Goal: Information Seeking & Learning: Learn about a topic

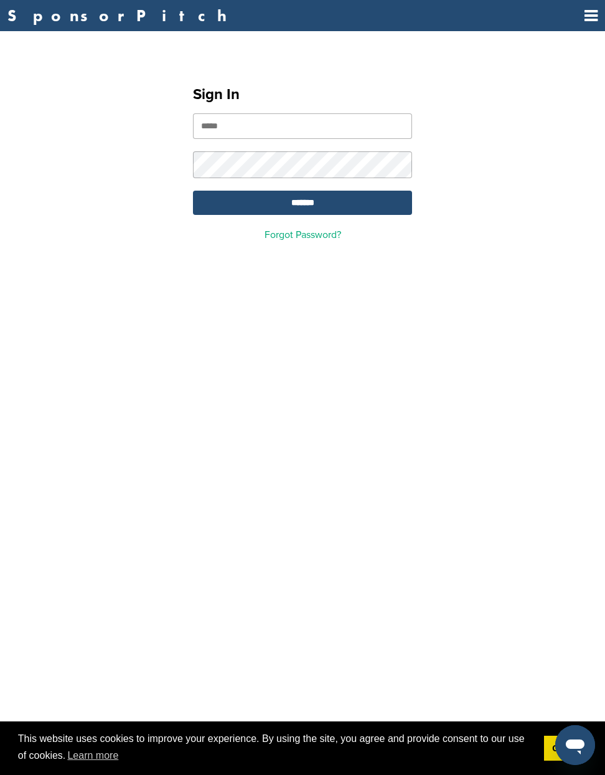
click at [319, 126] on input "email" at bounding box center [302, 126] width 219 height 26
type input "**********"
click at [310, 201] on input "*******" at bounding box center [302, 203] width 219 height 24
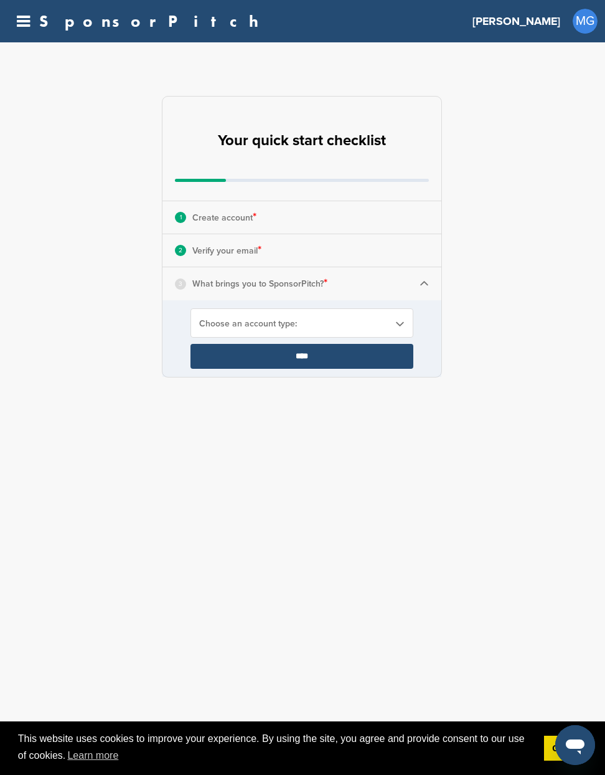
click at [259, 319] on span "Choose an account type:" at bounding box center [293, 323] width 189 height 11
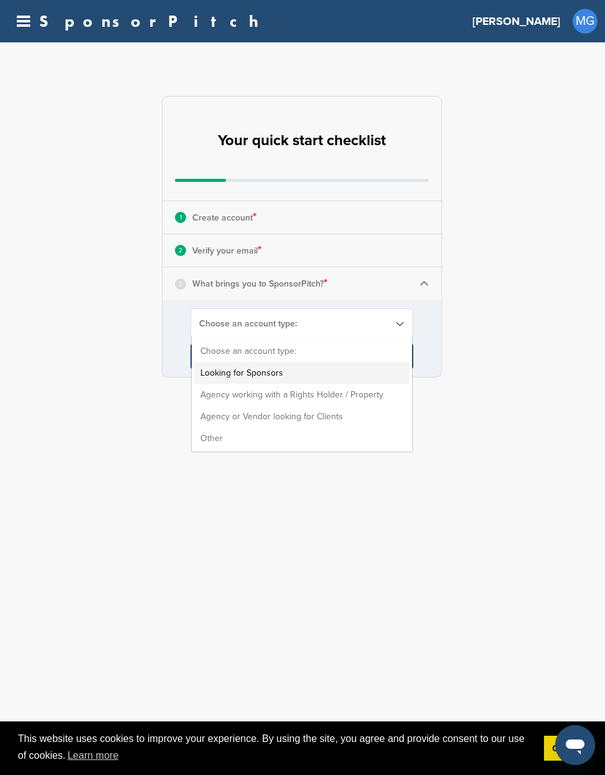
click at [267, 372] on li "Looking for Sponsors" at bounding box center [301, 373] width 215 height 22
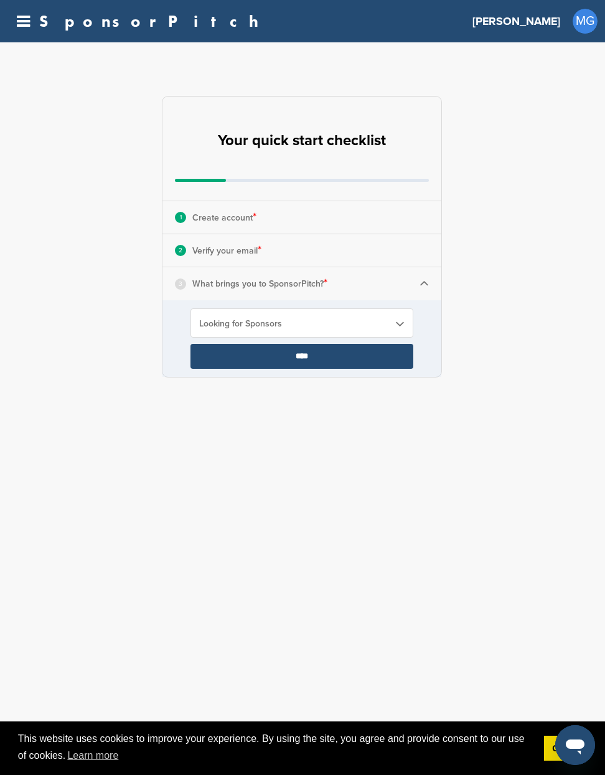
click at [280, 355] on input "****" at bounding box center [302, 356] width 223 height 25
click at [318, 351] on input "****" at bounding box center [302, 356] width 223 height 25
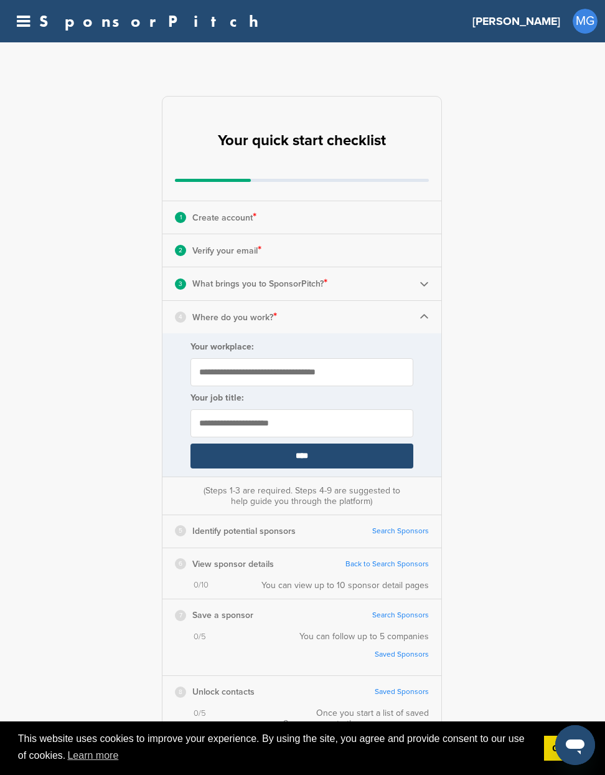
click at [324, 368] on input "Your workplace:" at bounding box center [302, 372] width 223 height 28
type input "**********"
click at [282, 422] on input "text" at bounding box center [302, 423] width 223 height 28
type input "********"
click at [277, 452] on input "****" at bounding box center [302, 455] width 223 height 25
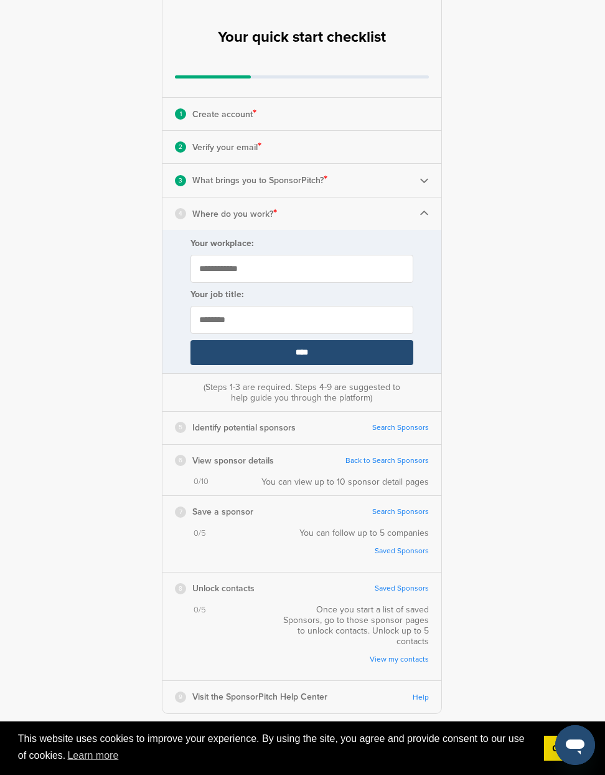
scroll to position [105, 0]
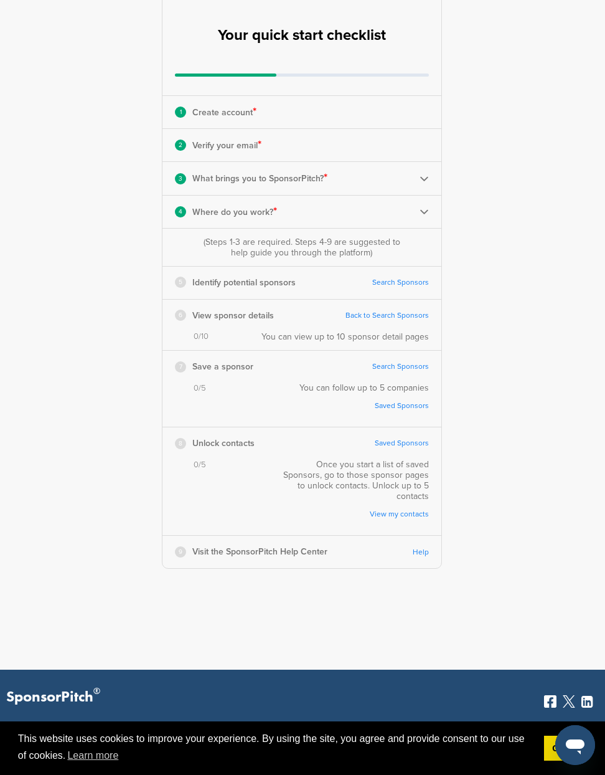
click at [397, 281] on link "Search Sponsors" at bounding box center [400, 282] width 57 height 9
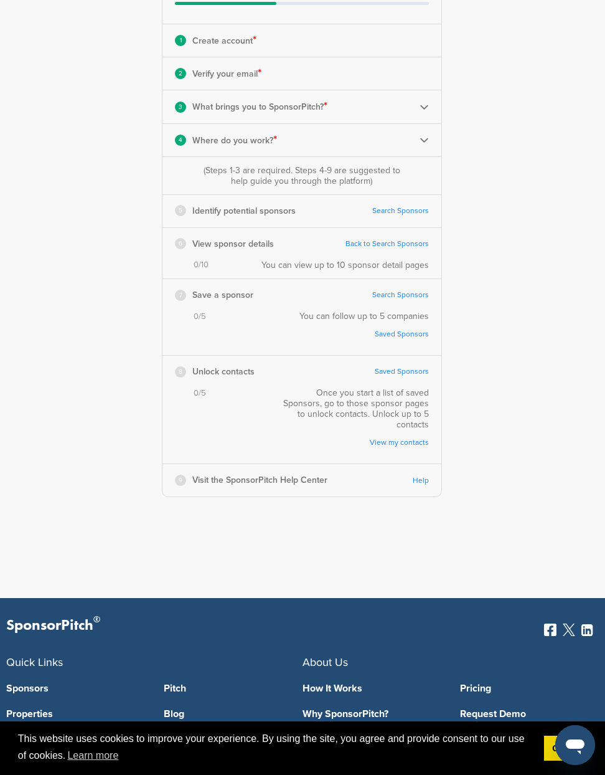
scroll to position [0, 0]
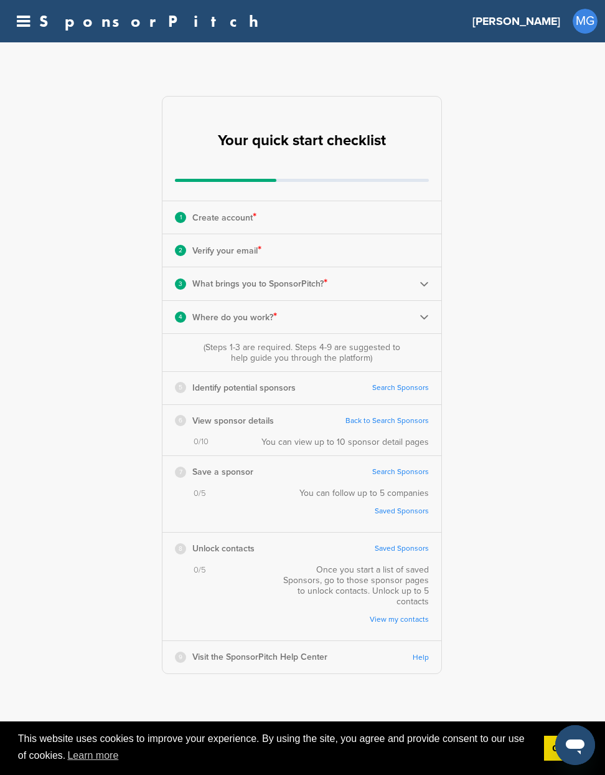
click at [236, 395] on p "Identify potential sponsors" at bounding box center [243, 388] width 103 height 16
click at [237, 435] on div "6 View sponsor details Back to Search Sponsors Complete Steps 1-3 First" at bounding box center [301, 421] width 279 height 32
click at [290, 134] on h2 "Your quick start checklist" at bounding box center [302, 140] width 168 height 27
click at [17, 21] on icon at bounding box center [23, 22] width 13 height 16
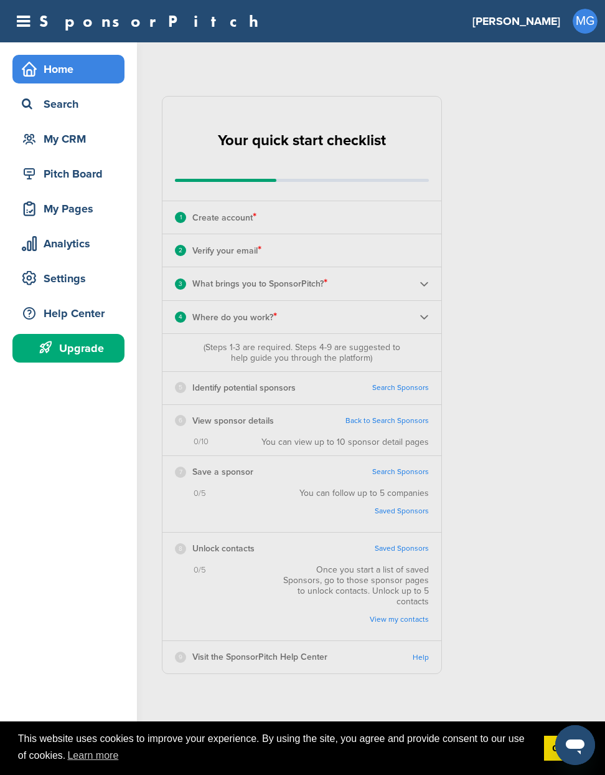
click at [78, 261] on div "Home Search My CRM Pitch Board My Pages Analytics Settings Help Center Upgrade" at bounding box center [68, 211] width 137 height 339
click at [78, 269] on div "Settings" at bounding box center [72, 278] width 106 height 22
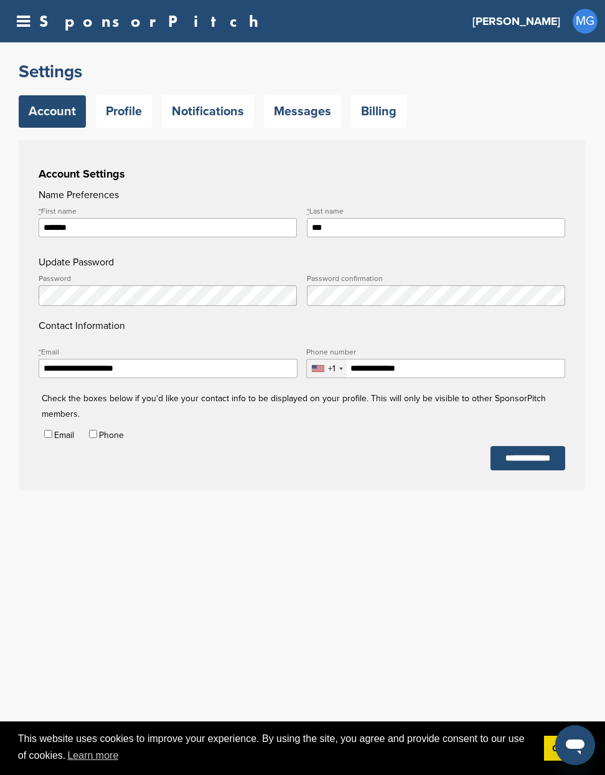
click at [127, 133] on div "**********" at bounding box center [302, 277] width 605 height 470
click at [127, 123] on link "Profile" at bounding box center [124, 111] width 56 height 32
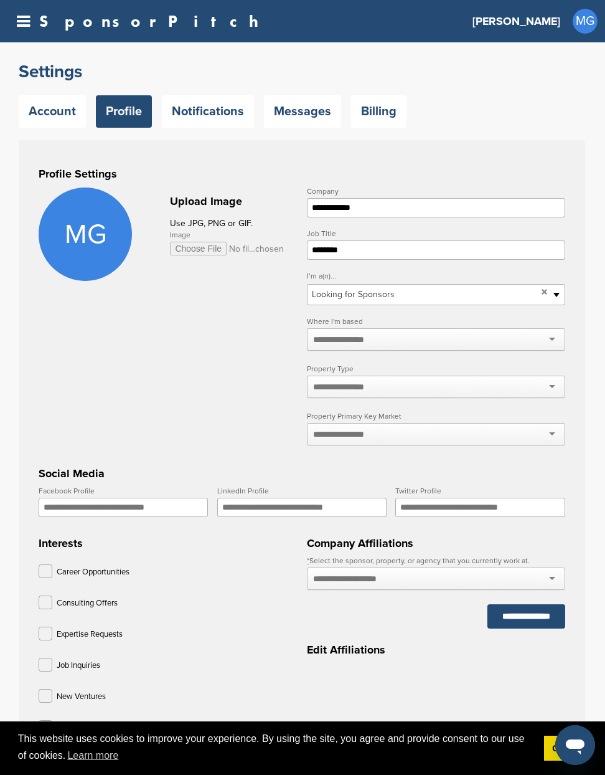
click at [22, 16] on icon at bounding box center [23, 22] width 13 height 16
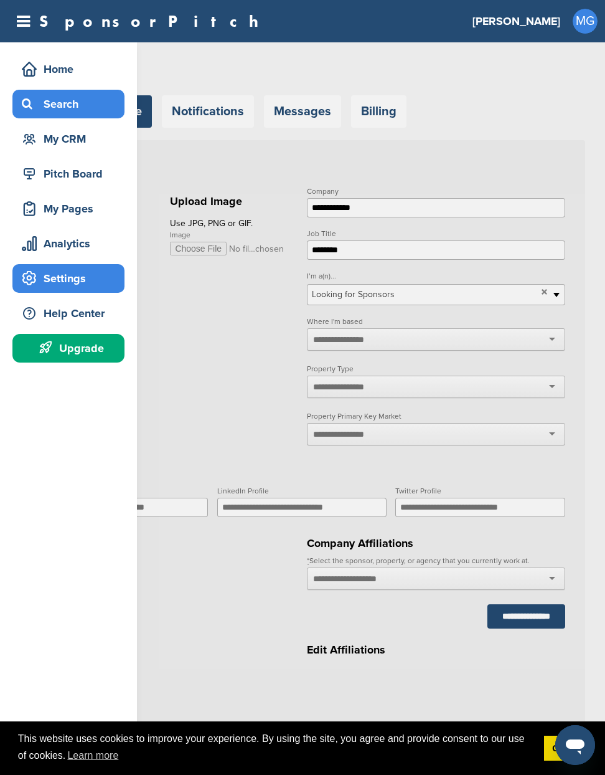
click at [47, 101] on div "Search" at bounding box center [72, 104] width 106 height 22
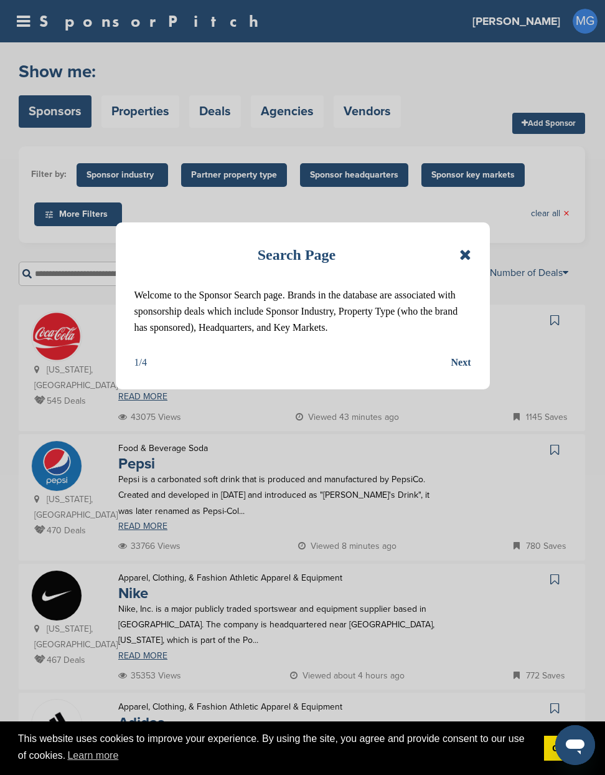
click at [463, 253] on icon at bounding box center [465, 254] width 12 height 15
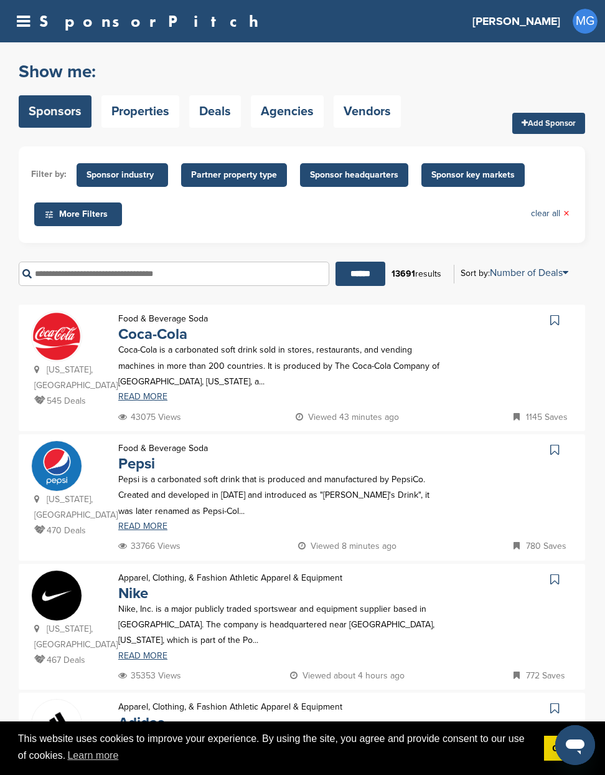
click at [260, 278] on input "text" at bounding box center [174, 273] width 311 height 24
type input "***"
click at [582, 19] on span "MG" at bounding box center [585, 21] width 25 height 25
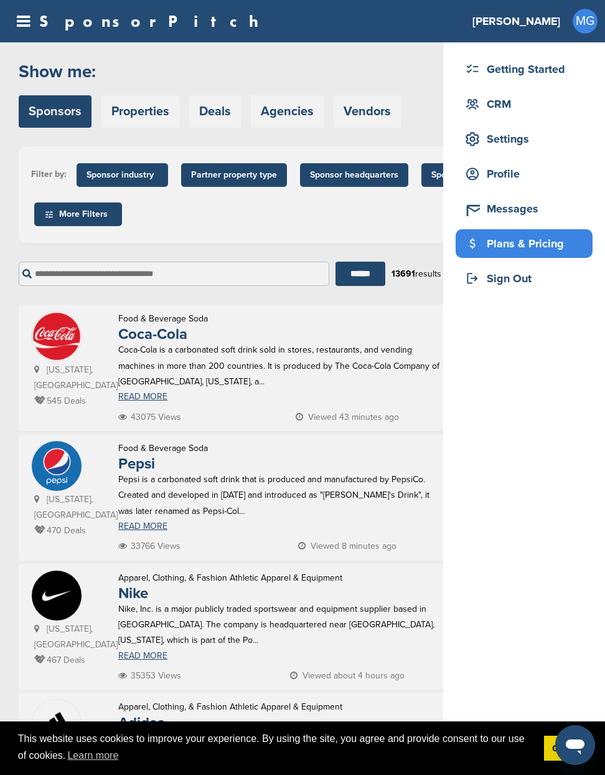
click at [520, 240] on div "Plans & Pricing" at bounding box center [527, 243] width 131 height 22
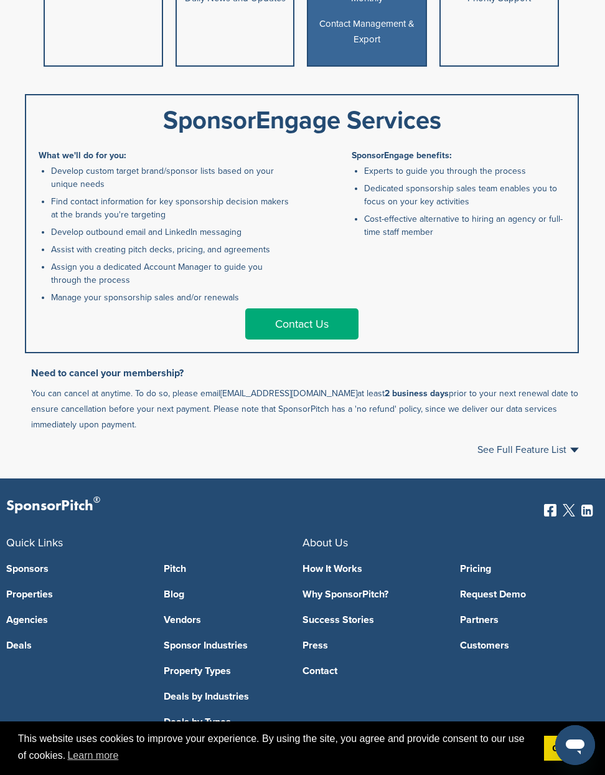
scroll to position [766, 0]
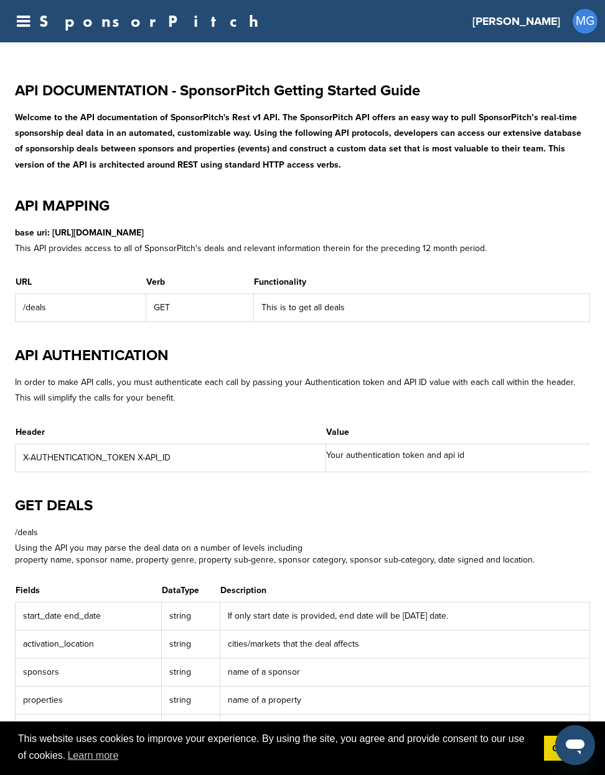
click at [19, 23] on icon at bounding box center [23, 22] width 13 height 16
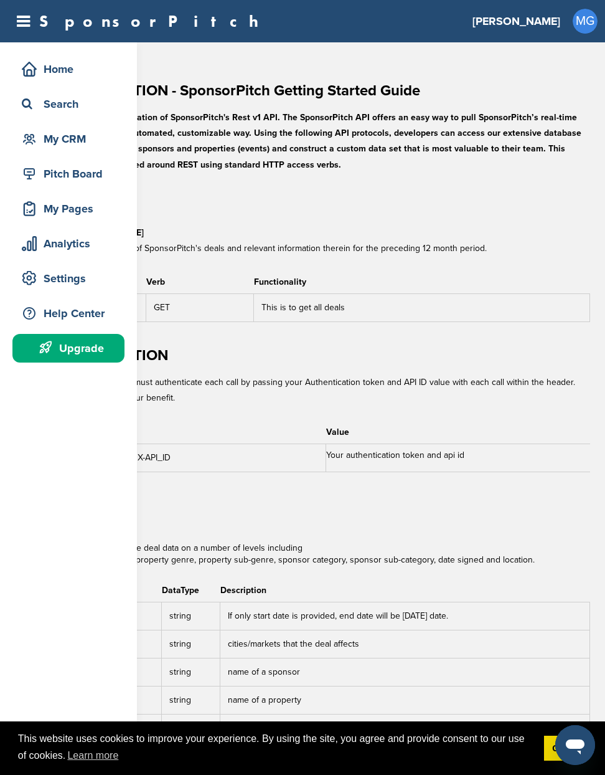
click at [19, 23] on icon at bounding box center [23, 22] width 13 height 16
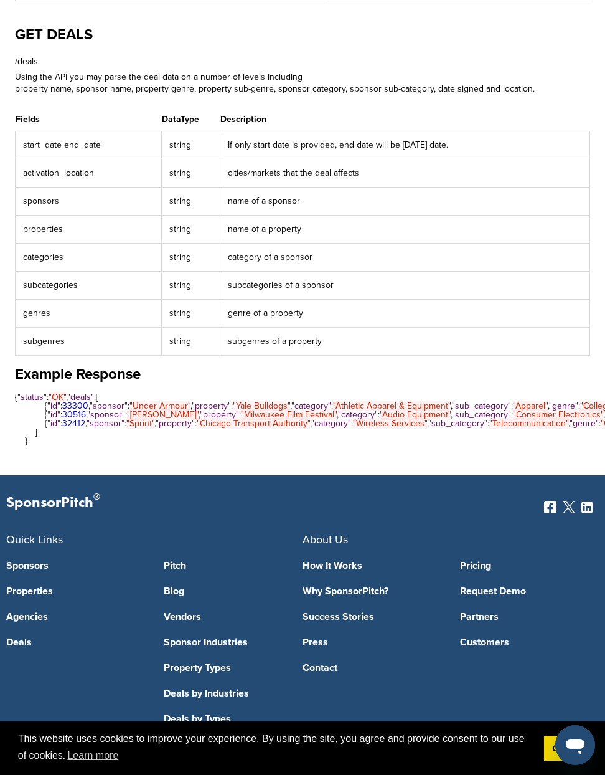
scroll to position [841, 0]
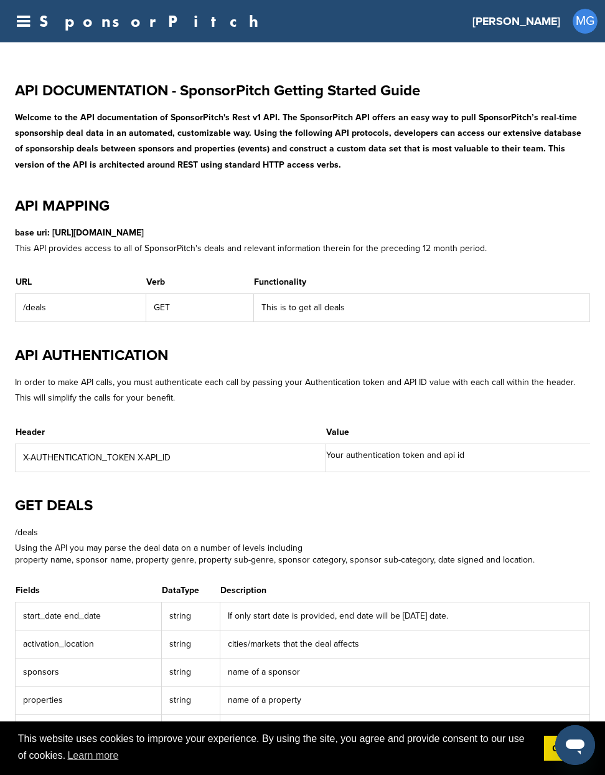
click at [545, 22] on h3 "[PERSON_NAME]" at bounding box center [517, 20] width 88 height 17
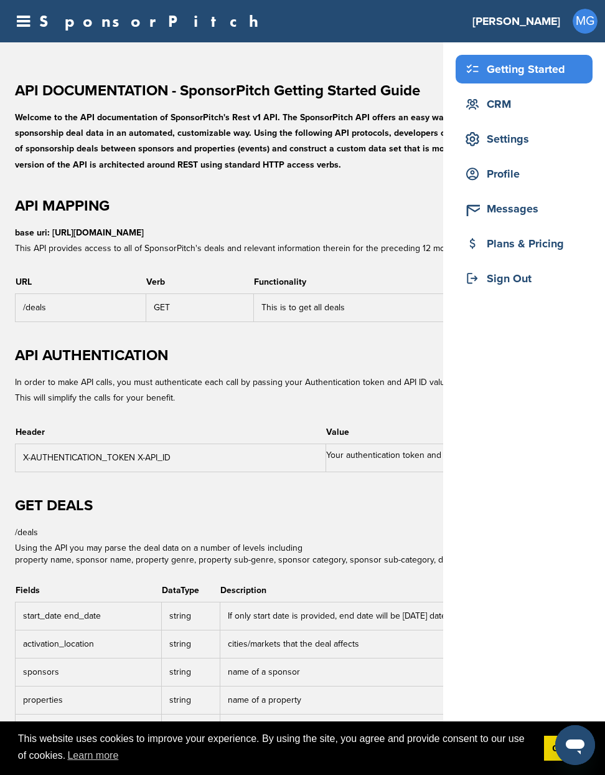
click at [531, 68] on div "Getting Started" at bounding box center [527, 69] width 131 height 22
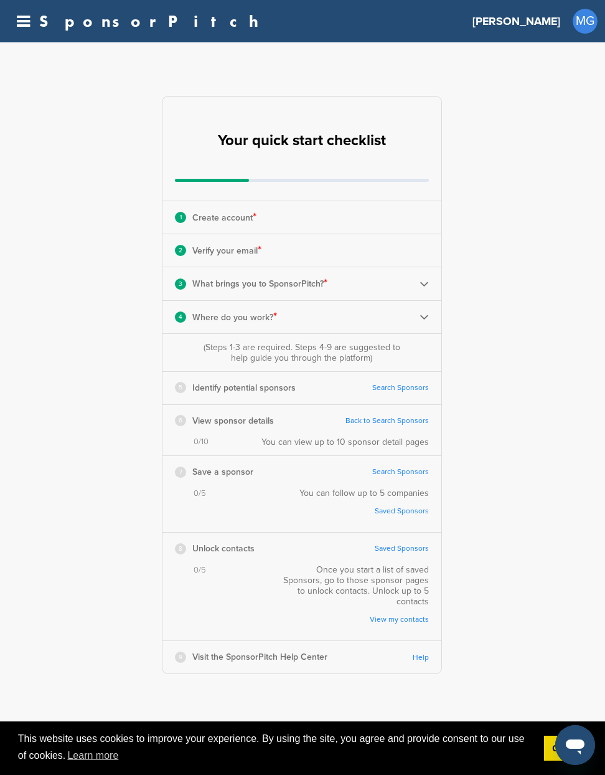
click at [552, 21] on h3 "[PERSON_NAME]" at bounding box center [517, 20] width 88 height 17
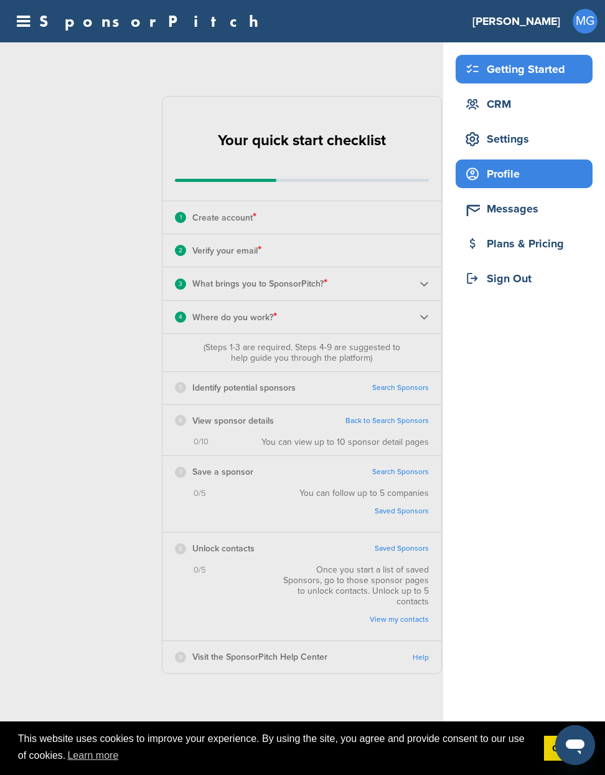
click at [517, 176] on div "Profile" at bounding box center [527, 173] width 131 height 22
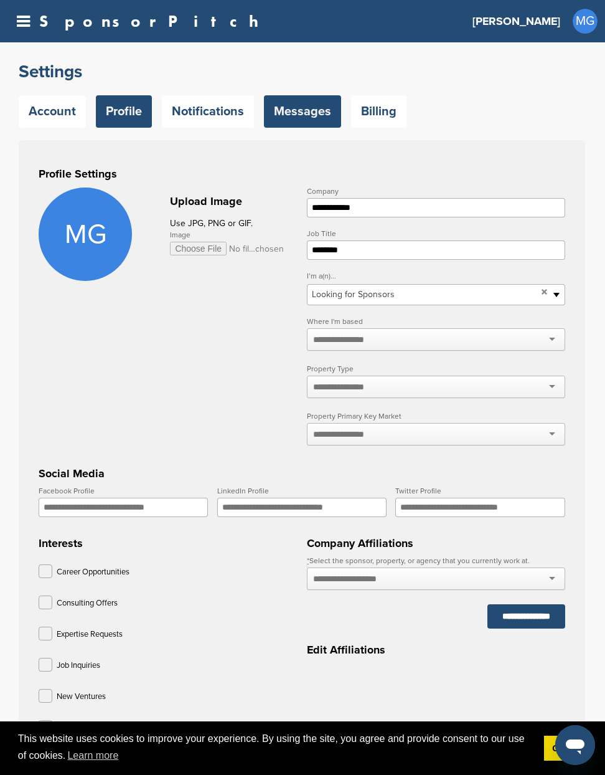
click at [293, 114] on link "Messages" at bounding box center [302, 111] width 77 height 32
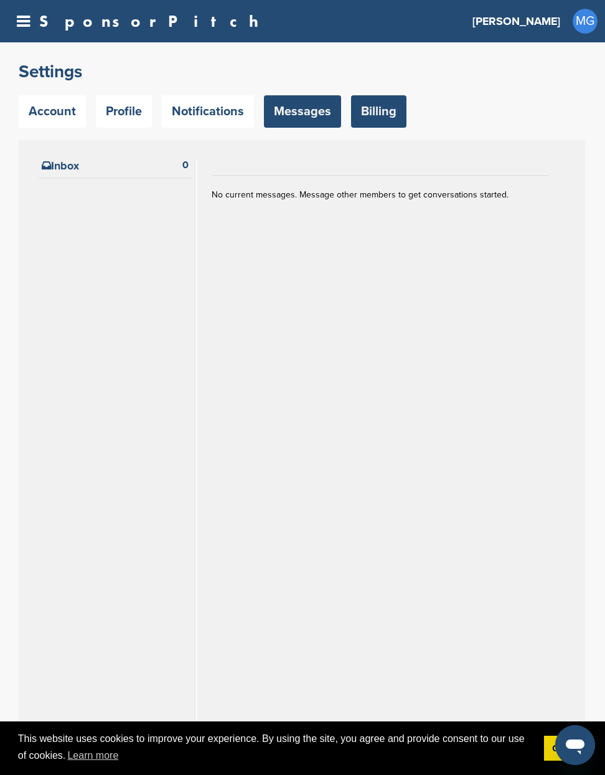
click at [362, 120] on link "Billing" at bounding box center [378, 111] width 55 height 32
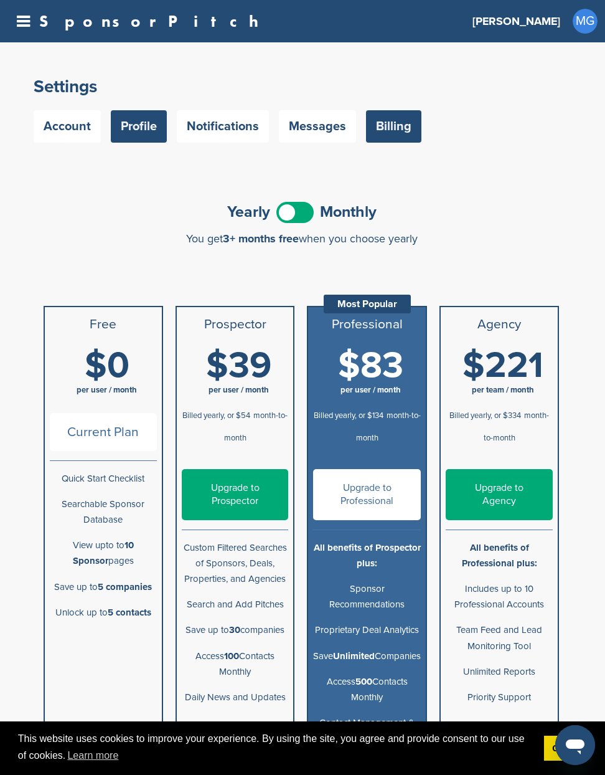
click at [130, 124] on link "Profile" at bounding box center [139, 126] width 56 height 32
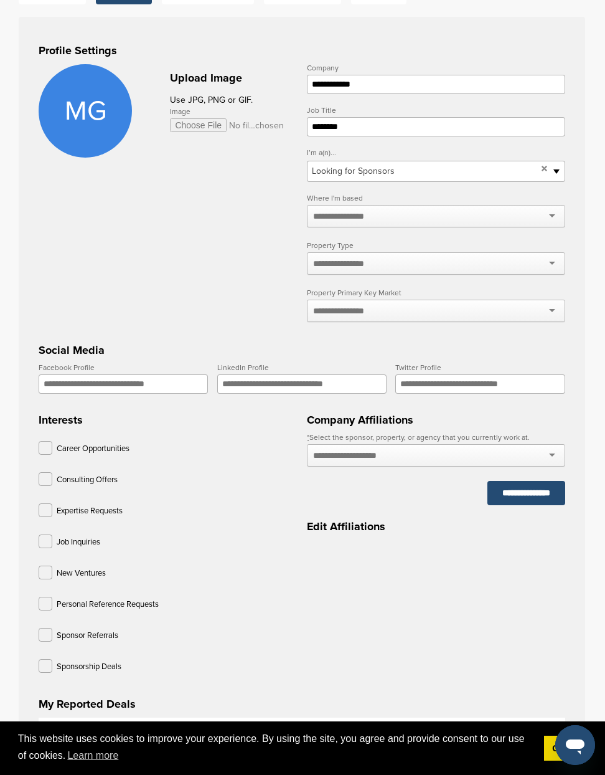
scroll to position [131, 0]
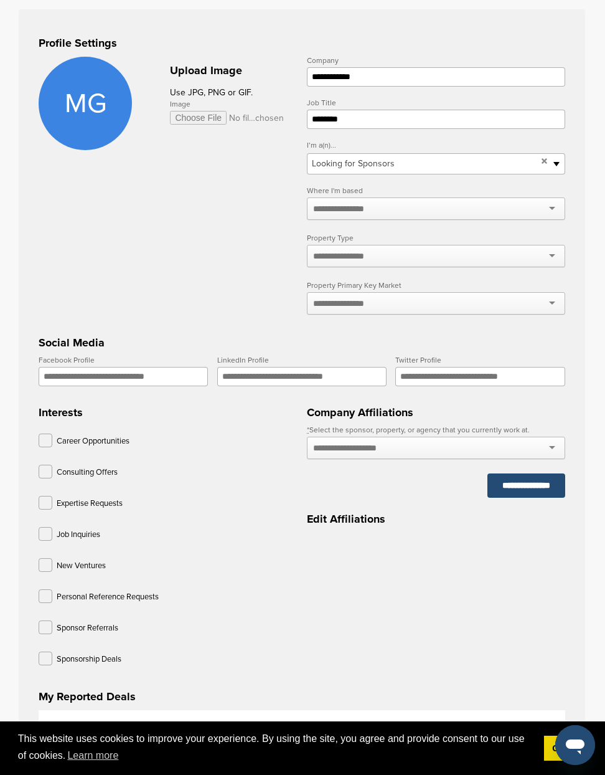
click at [413, 293] on div "Property Primary Key Market" at bounding box center [436, 298] width 258 height 35
click at [412, 296] on div at bounding box center [436, 303] width 258 height 22
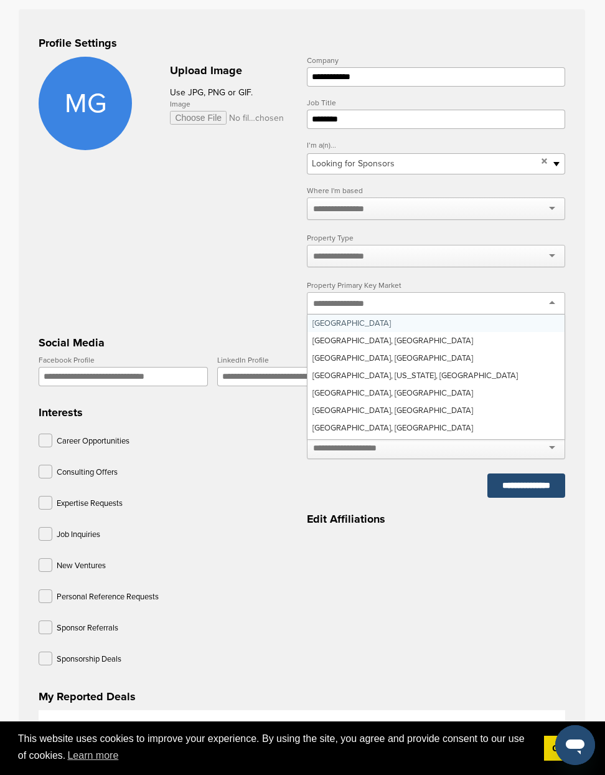
click at [412, 296] on div at bounding box center [436, 303] width 258 height 22
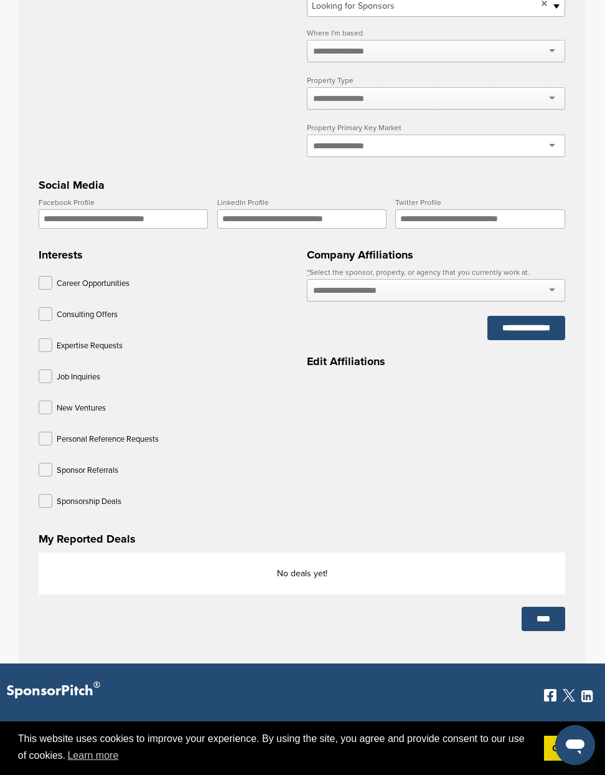
scroll to position [0, 0]
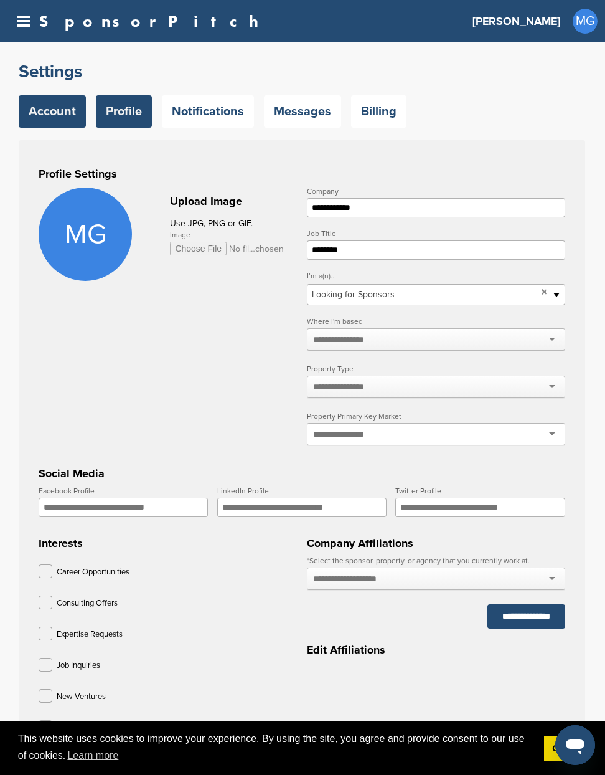
click at [39, 109] on link "Account" at bounding box center [52, 111] width 67 height 32
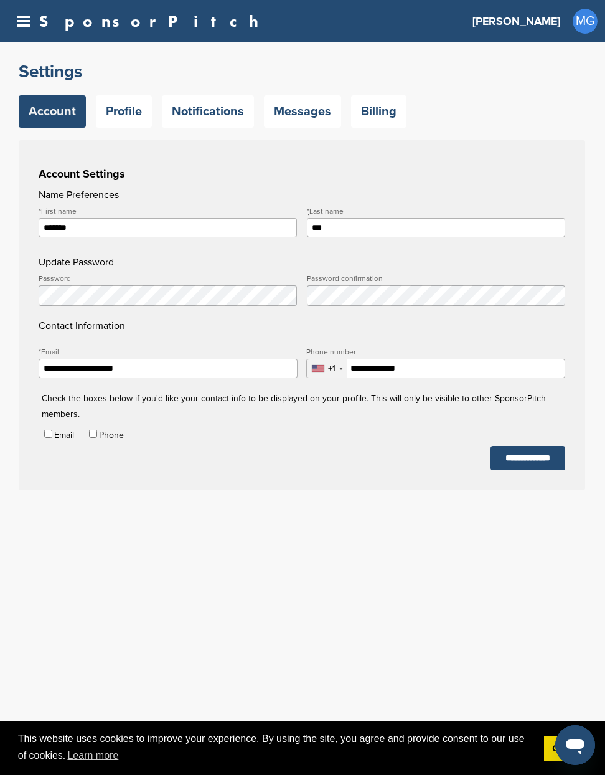
click at [22, 31] on div "SponsorPitch Home Search My CRM Pitch Board My Pages Analytics Settings Help Ce…" at bounding box center [302, 21] width 605 height 42
click at [30, 24] on div "SponsorPitch" at bounding box center [136, 21] width 259 height 16
click at [27, 22] on icon at bounding box center [23, 22] width 13 height 16
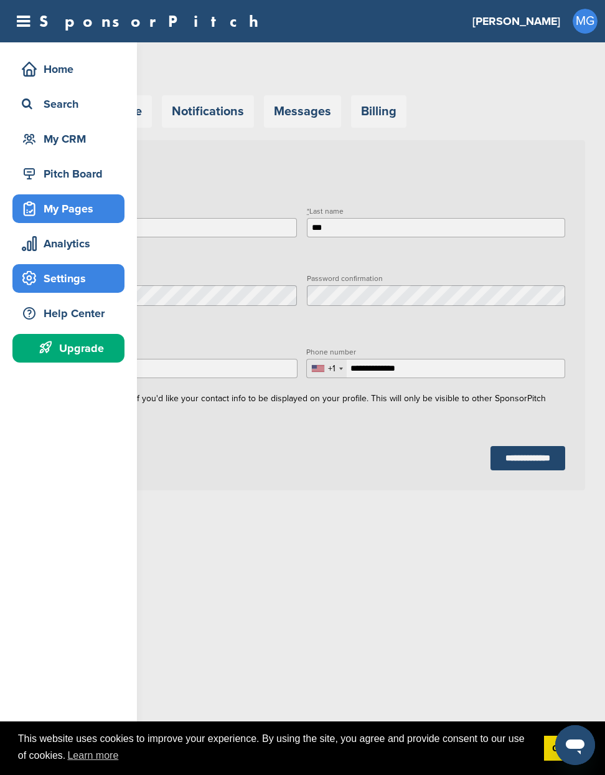
click at [71, 208] on div "My Pages" at bounding box center [72, 208] width 106 height 22
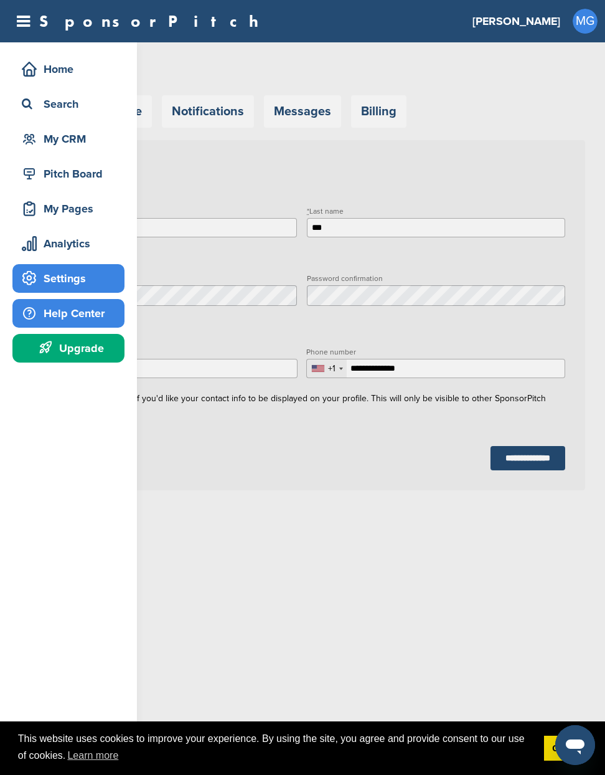
click at [90, 315] on div "Help Center" at bounding box center [72, 313] width 106 height 22
